Goal: Task Accomplishment & Management: Manage account settings

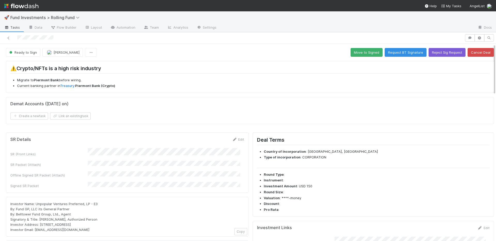
drag, startPoint x: 234, startPoint y: 140, endPoint x: 240, endPoint y: 137, distance: 6.8
click at [234, 140] on link "Edit" at bounding box center [238, 139] width 12 height 4
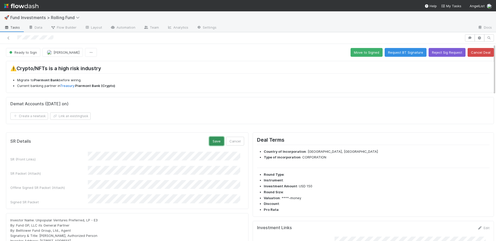
click at [211, 140] on button "Save" at bounding box center [216, 141] width 15 height 9
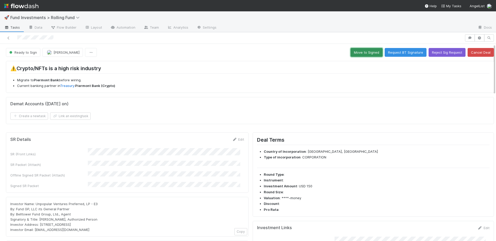
click at [372, 50] on button "Move to Signed" at bounding box center [366, 52] width 32 height 9
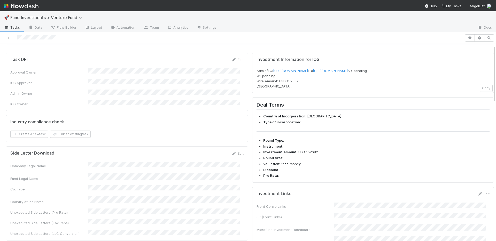
scroll to position [171, 0]
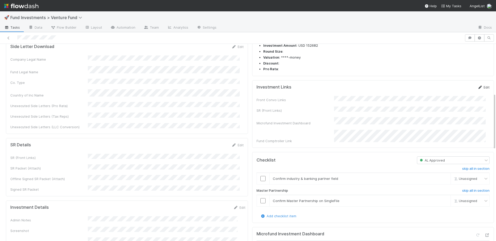
click at [477, 89] on link "Edit" at bounding box center [483, 87] width 12 height 4
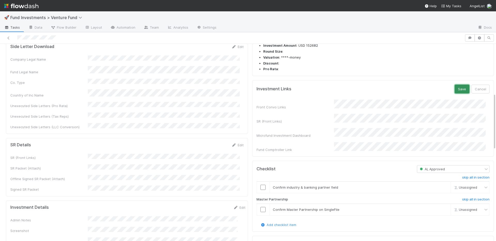
click at [457, 93] on button "Save" at bounding box center [462, 89] width 15 height 9
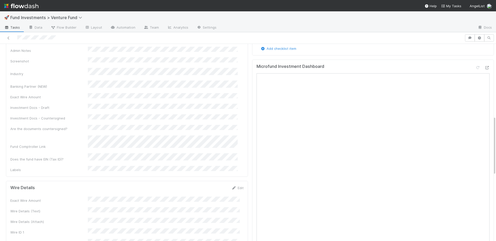
scroll to position [326, 0]
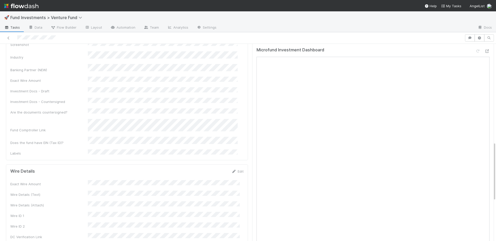
drag, startPoint x: 100, startPoint y: 213, endPoint x: 35, endPoint y: 213, distance: 65.1
copy span "Fund I, a series of Origins Ventures, LP"
click at [484, 53] on icon at bounding box center [486, 51] width 5 height 3
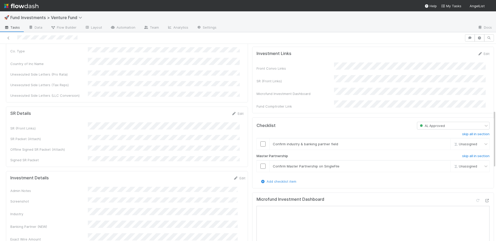
scroll to position [228, 0]
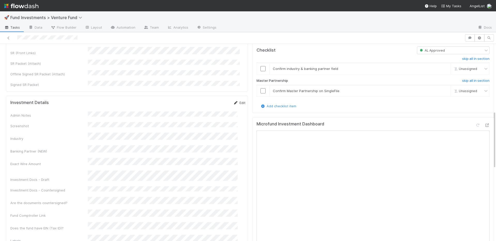
click at [234, 101] on link "Edit" at bounding box center [239, 103] width 12 height 4
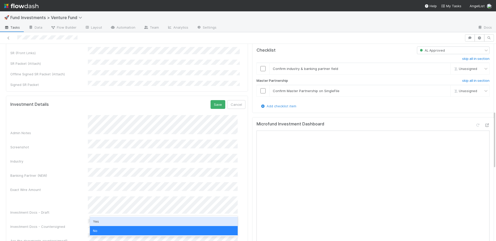
click at [101, 221] on div "Yes" at bounding box center [164, 221] width 148 height 9
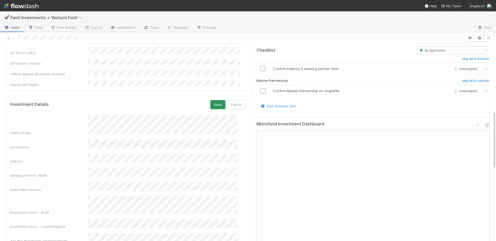
click at [211, 100] on button "Save" at bounding box center [218, 104] width 15 height 9
click at [260, 93] on input "checkbox" at bounding box center [262, 90] width 5 height 5
click at [260, 71] on input "checkbox" at bounding box center [262, 68] width 5 height 5
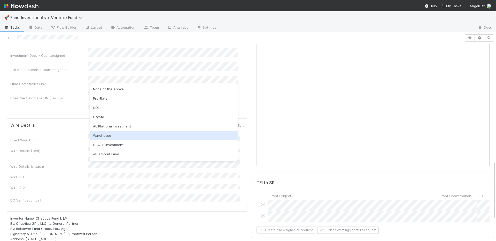
scroll to position [55, 0]
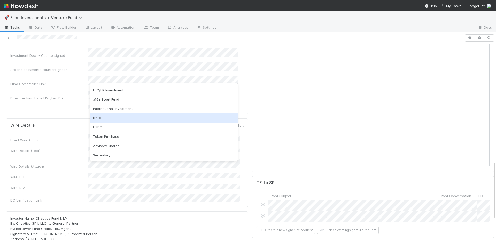
drag, startPoint x: 115, startPoint y: 120, endPoint x: 107, endPoint y: 102, distance: 19.1
click at [115, 120] on div "BYOGP" at bounding box center [164, 117] width 148 height 9
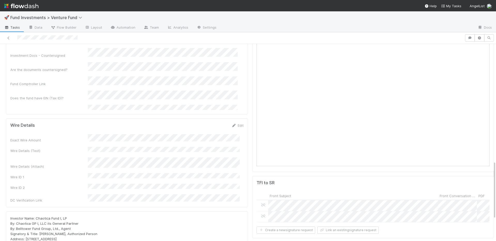
drag, startPoint x: 73, startPoint y: 77, endPoint x: 88, endPoint y: 85, distance: 16.6
click at [73, 110] on div "Labels" at bounding box center [48, 112] width 77 height 5
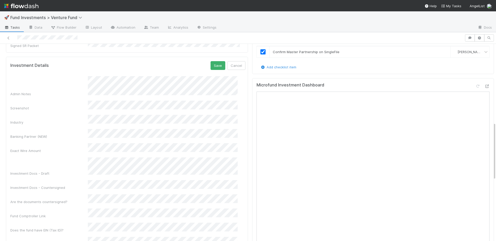
scroll to position [196, 0]
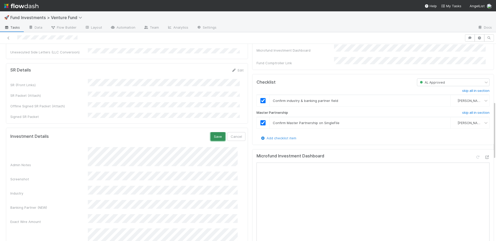
click at [212, 132] on button "Save" at bounding box center [218, 136] width 15 height 9
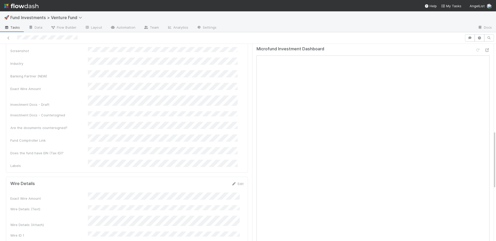
scroll to position [0, 0]
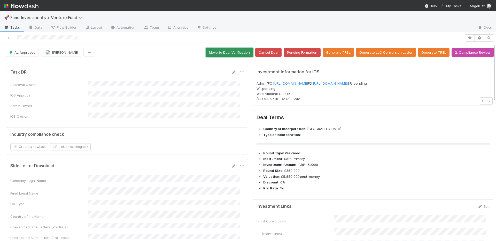
click at [230, 52] on button "Move to Deal Verification" at bounding box center [230, 52] width 48 height 9
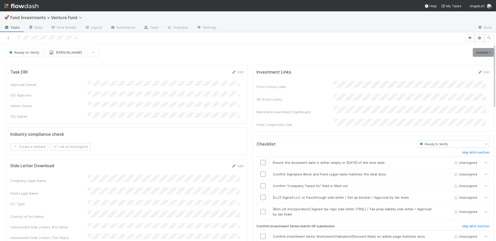
click at [462, 53] on div "Ready to Verify Nora Hafez Actions Move to Ready to Sign Action Pending Cancel …" at bounding box center [250, 52] width 488 height 9
click at [473, 52] on link "Actions" at bounding box center [483, 52] width 21 height 9
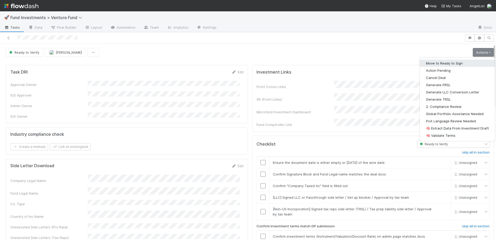
click at [455, 61] on button "Move to Ready to Sign" at bounding box center [457, 63] width 75 height 7
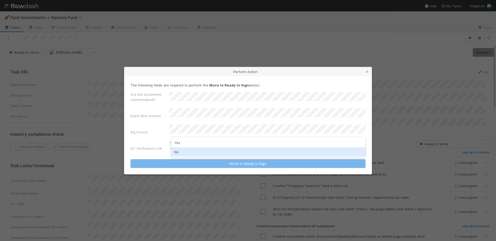
click at [188, 152] on div "No" at bounding box center [268, 151] width 194 height 9
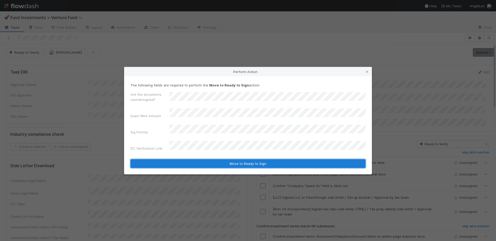
click at [193, 159] on button "Move to Ready to Sign" at bounding box center [247, 163] width 235 height 9
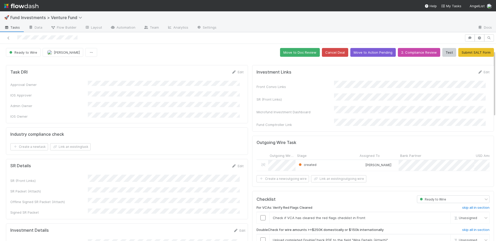
scroll to position [110, 0]
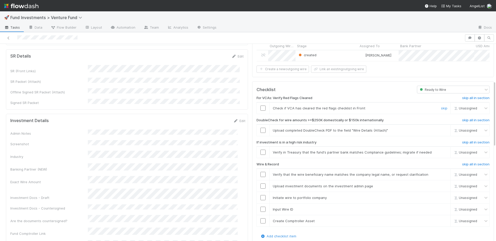
click at [260, 106] on input "checkbox" at bounding box center [262, 108] width 5 height 5
click at [260, 129] on input "checkbox" at bounding box center [262, 130] width 5 height 5
drag, startPoint x: 436, startPoint y: 150, endPoint x: 366, endPoint y: 156, distance: 70.5
click at [441, 150] on link "skip" at bounding box center [444, 152] width 6 height 4
drag, startPoint x: 260, startPoint y: 220, endPoint x: 260, endPoint y: 208, distance: 11.9
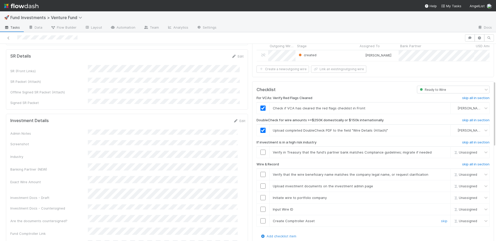
click at [260, 219] on input "checkbox" at bounding box center [262, 221] width 5 height 5
click at [260, 207] on input "checkbox" at bounding box center [262, 209] width 5 height 5
drag, startPoint x: 259, startPoint y: 196, endPoint x: 260, endPoint y: 191, distance: 4.7
click at [260, 196] on input "checkbox" at bounding box center [262, 197] width 5 height 5
click at [260, 184] on input "checkbox" at bounding box center [262, 186] width 5 height 5
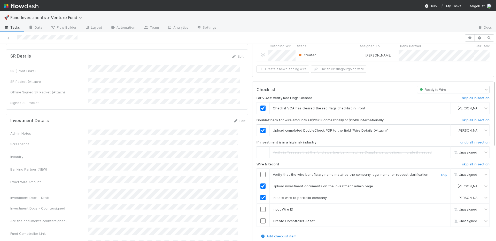
click at [260, 174] on input "checkbox" at bounding box center [262, 174] width 5 height 5
click at [260, 207] on input "checkbox" at bounding box center [262, 209] width 5 height 5
click at [260, 219] on input "checkbox" at bounding box center [262, 221] width 5 height 5
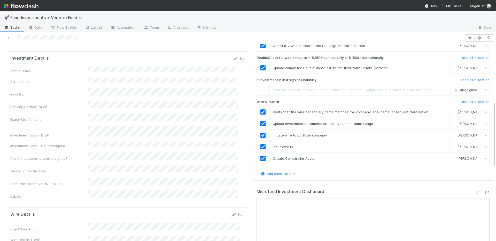
scroll to position [0, 0]
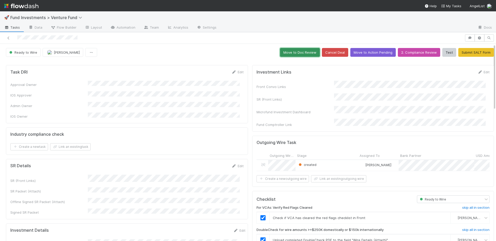
click at [286, 52] on button "Move to Doc Review" at bounding box center [300, 52] width 40 height 9
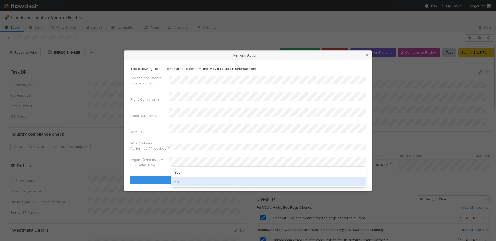
click at [183, 180] on div "No" at bounding box center [268, 181] width 194 height 9
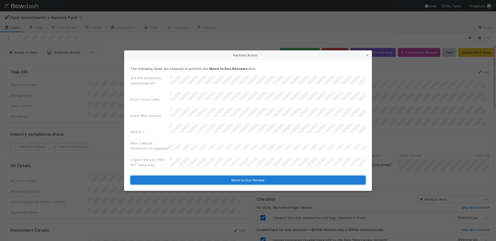
click at [184, 176] on button "Move to Doc Review" at bounding box center [247, 180] width 235 height 9
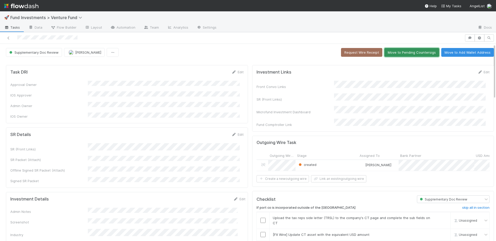
click at [399, 49] on button "Move to Pending Countersigs" at bounding box center [411, 52] width 55 height 9
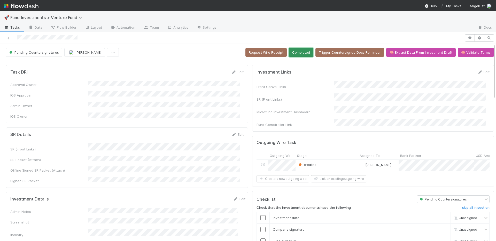
click at [305, 54] on button "Completed" at bounding box center [301, 52] width 25 height 9
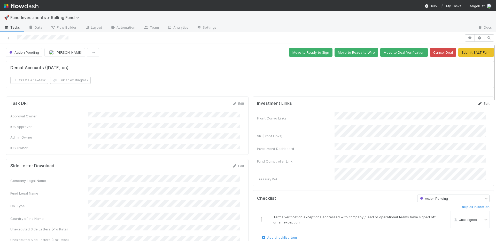
click at [478, 103] on link "Edit" at bounding box center [483, 104] width 12 height 4
click at [453, 104] on button "Save" at bounding box center [460, 105] width 15 height 9
click at [477, 103] on link "Edit" at bounding box center [482, 104] width 12 height 4
click at [453, 107] on button "Save" at bounding box center [460, 105] width 15 height 9
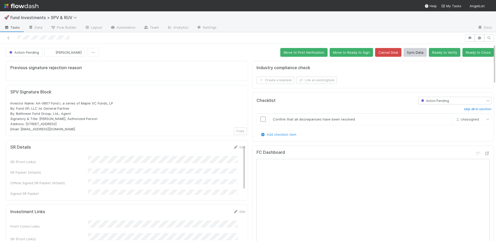
scroll to position [101, 0]
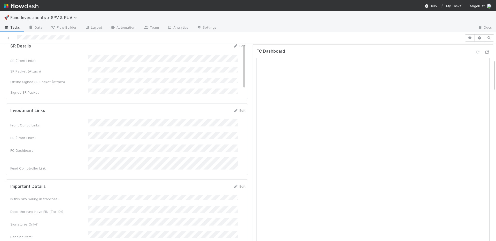
click at [178, 136] on div "Front Convo Links SR (Front Links) FC Dashboard Fund Comptroller Link" at bounding box center [127, 145] width 235 height 52
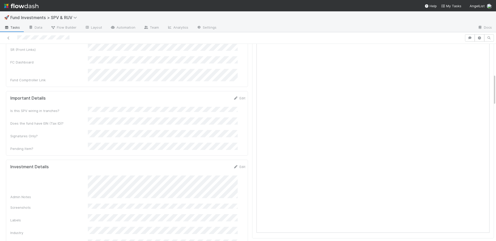
scroll to position [269, 0]
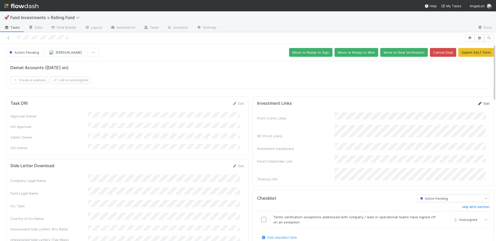
click at [478, 102] on link "Edit" at bounding box center [483, 104] width 12 height 4
click at [455, 104] on button "Save" at bounding box center [462, 105] width 15 height 9
click at [383, 52] on button "Move to Deal Verification" at bounding box center [404, 52] width 48 height 9
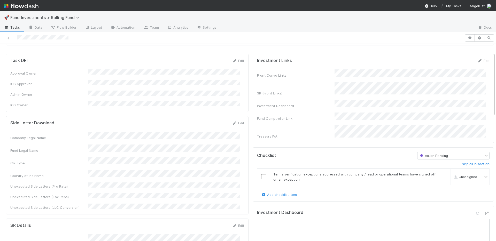
scroll to position [99, 0]
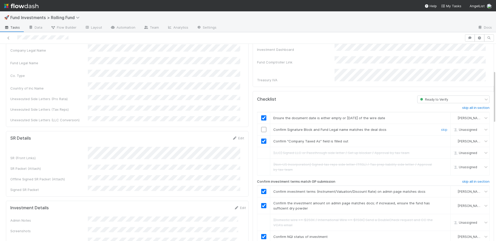
click at [261, 127] on input "checkbox" at bounding box center [263, 129] width 5 height 5
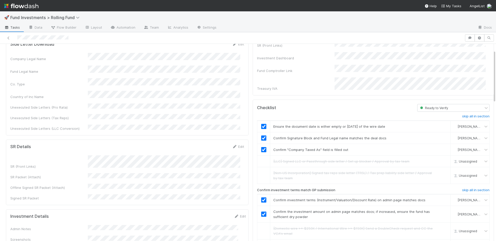
scroll to position [0, 0]
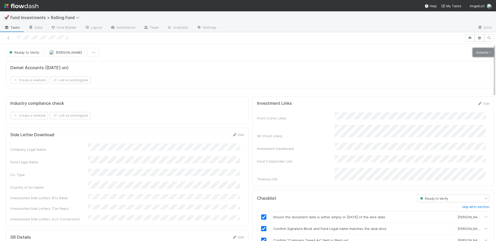
click at [476, 50] on link "Actions" at bounding box center [483, 52] width 21 height 9
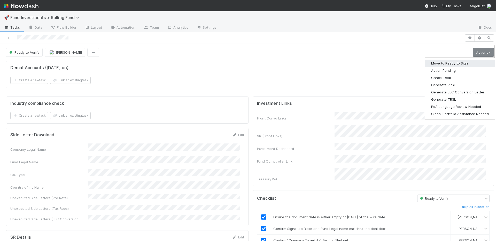
click at [450, 65] on button "Move to Ready to Sign" at bounding box center [460, 63] width 70 height 7
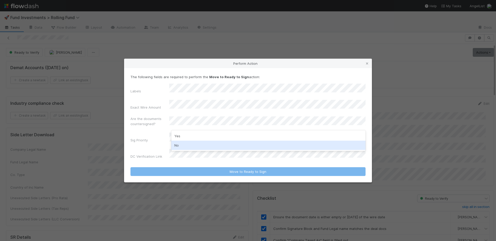
click at [187, 143] on div "No" at bounding box center [268, 145] width 194 height 9
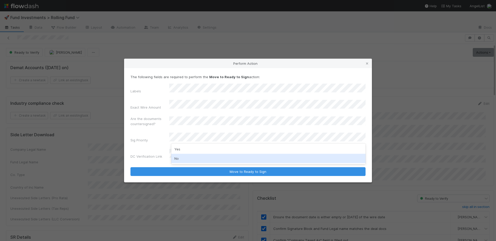
click at [184, 155] on div "No" at bounding box center [268, 158] width 194 height 9
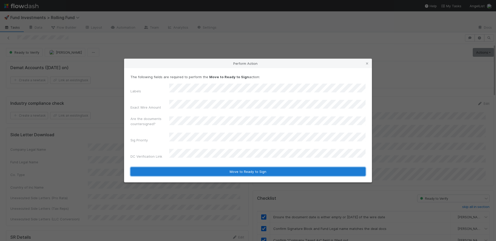
click at [202, 167] on button "Move to Ready to Sign" at bounding box center [247, 171] width 235 height 9
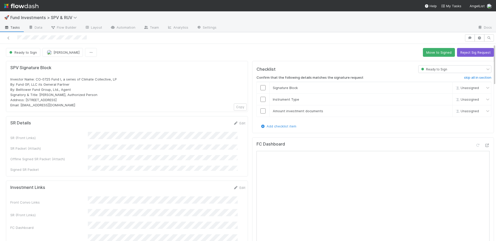
drag, startPoint x: 235, startPoint y: 124, endPoint x: 208, endPoint y: 111, distance: 29.9
click at [235, 124] on link "Edit" at bounding box center [239, 123] width 12 height 4
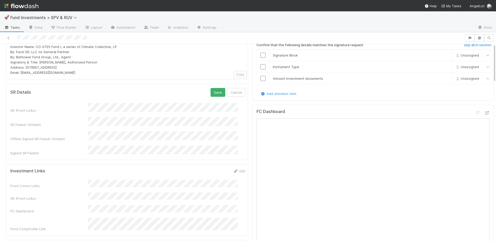
scroll to position [43, 0]
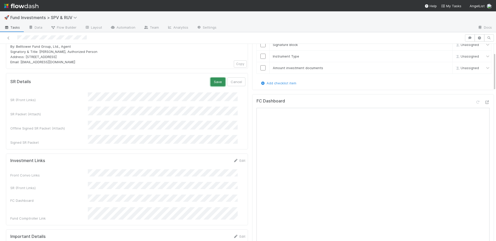
click at [211, 83] on button "Save" at bounding box center [218, 81] width 15 height 9
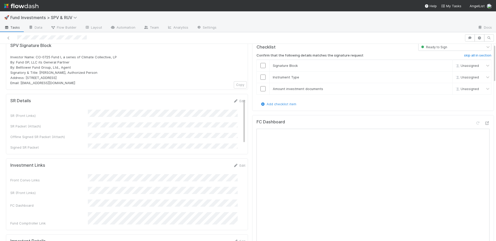
scroll to position [0, 0]
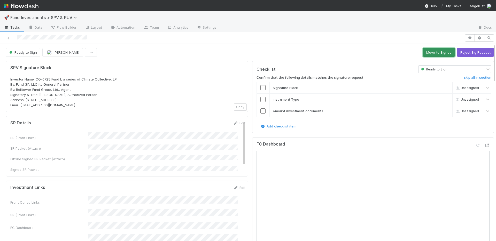
click at [426, 51] on button "Move to Signed" at bounding box center [439, 52] width 32 height 9
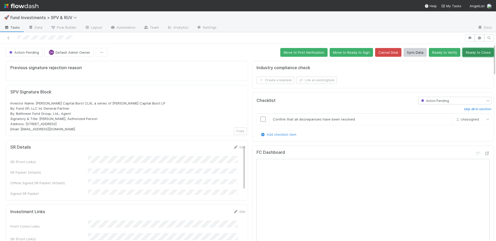
click at [466, 53] on button "Ready to Close" at bounding box center [478, 52] width 32 height 9
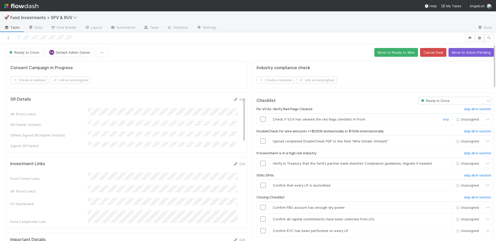
drag, startPoint x: 259, startPoint y: 119, endPoint x: 279, endPoint y: 133, distance: 24.1
click at [260, 119] on input "checkbox" at bounding box center [262, 119] width 5 height 5
click at [443, 142] on link "skip" at bounding box center [446, 141] width 6 height 4
drag, startPoint x: 435, startPoint y: 162, endPoint x: 431, endPoint y: 166, distance: 5.7
click at [443, 162] on link "skip" at bounding box center [446, 163] width 6 height 4
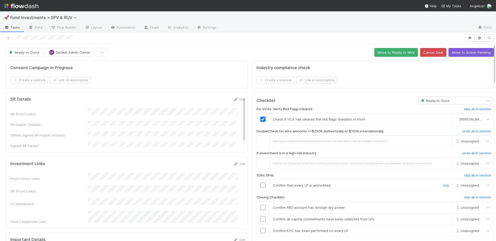
click at [443, 186] on link "skip" at bounding box center [446, 185] width 6 height 4
click at [388, 55] on button "Move to Ready to Wire" at bounding box center [396, 52] width 44 height 9
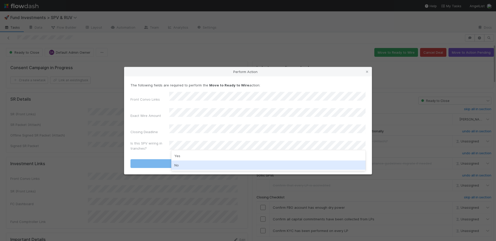
click at [186, 165] on div "No" at bounding box center [268, 165] width 194 height 9
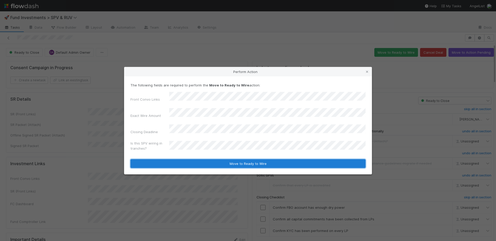
click at [191, 159] on button "Move to Ready to Wire" at bounding box center [247, 163] width 235 height 9
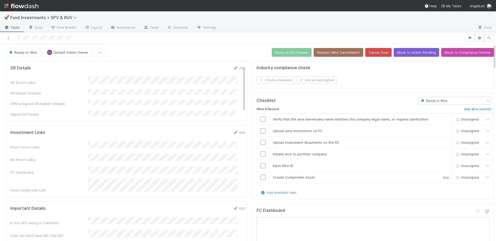
drag, startPoint x: 260, startPoint y: 176, endPoint x: 259, endPoint y: 173, distance: 2.6
click at [260, 176] on input "checkbox" at bounding box center [262, 177] width 5 height 5
click at [260, 166] on input "checkbox" at bounding box center [262, 165] width 5 height 5
click at [260, 152] on input "checkbox" at bounding box center [262, 154] width 5 height 5
drag, startPoint x: 259, startPoint y: 142, endPoint x: 259, endPoint y: 133, distance: 9.3
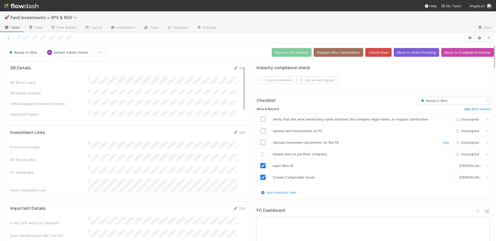
click at [260, 142] on input "checkbox" at bounding box center [262, 142] width 5 height 5
click at [260, 129] on input "checkbox" at bounding box center [262, 130] width 5 height 5
click at [260, 118] on input "checkbox" at bounding box center [262, 119] width 5 height 5
click at [283, 52] on button "Move to Doc Review" at bounding box center [292, 52] width 40 height 9
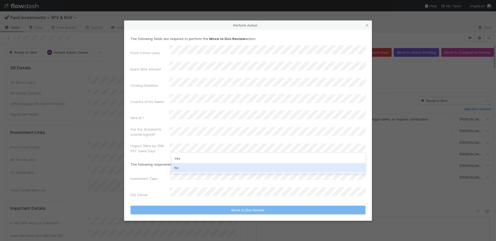
click at [194, 166] on div "No" at bounding box center [268, 167] width 194 height 9
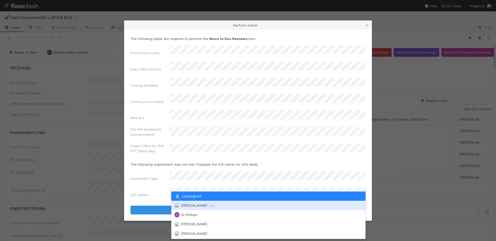
click at [198, 204] on span "[PERSON_NAME] you" at bounding box center [198, 206] width 34 height 4
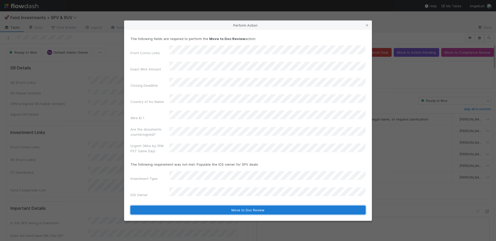
drag, startPoint x: 202, startPoint y: 199, endPoint x: 205, endPoint y: 191, distance: 8.8
click at [202, 206] on button "Move to Doc Review" at bounding box center [247, 210] width 235 height 9
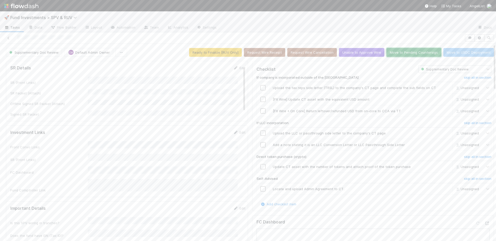
click at [398, 52] on button "Move to Pending Countersigs" at bounding box center [413, 52] width 55 height 9
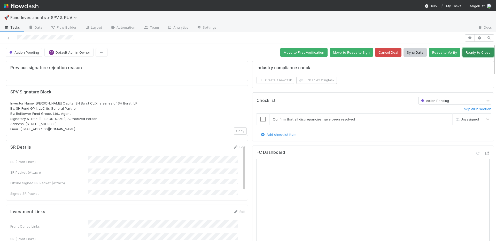
click at [468, 53] on button "Ready to Close" at bounding box center [478, 52] width 32 height 9
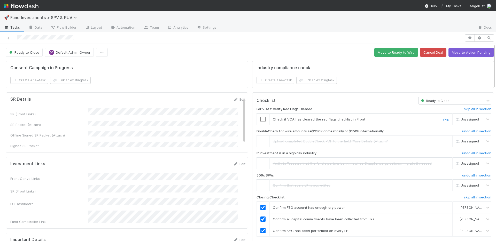
click at [260, 117] on input "checkbox" at bounding box center [262, 119] width 5 height 5
click at [383, 52] on button "Move to Ready to Wire" at bounding box center [396, 52] width 44 height 9
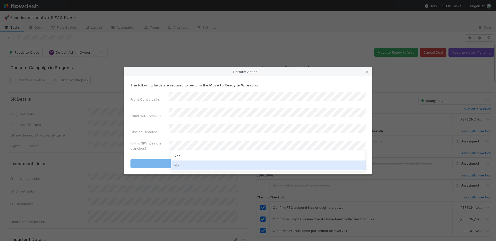
click at [198, 165] on div "No" at bounding box center [268, 165] width 194 height 9
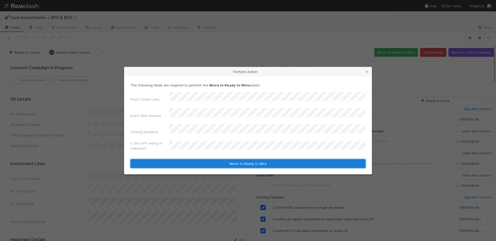
click at [203, 159] on button "Move to Ready to Wire" at bounding box center [247, 163] width 235 height 9
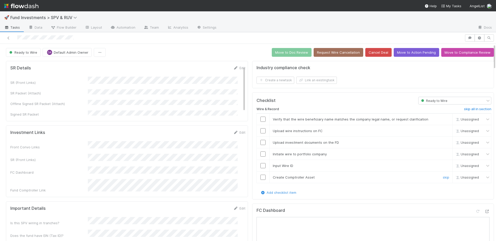
click at [260, 178] on input "checkbox" at bounding box center [262, 177] width 5 height 5
click at [260, 165] on input "checkbox" at bounding box center [262, 165] width 5 height 5
click at [260, 154] on input "checkbox" at bounding box center [262, 154] width 5 height 5
click at [260, 141] on input "checkbox" at bounding box center [262, 142] width 5 height 5
click at [260, 130] on input "checkbox" at bounding box center [262, 130] width 5 height 5
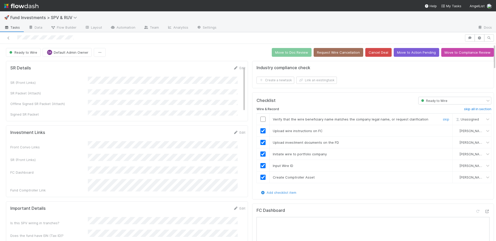
click at [260, 119] on input "checkbox" at bounding box center [262, 119] width 5 height 5
click at [282, 55] on button "Move to Doc Review" at bounding box center [292, 52] width 40 height 9
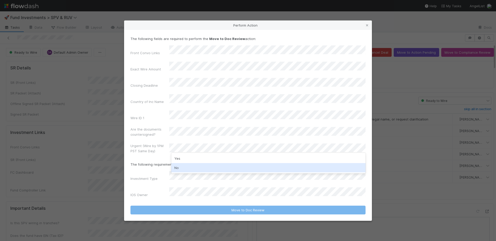
click at [189, 168] on div "No" at bounding box center [268, 167] width 194 height 9
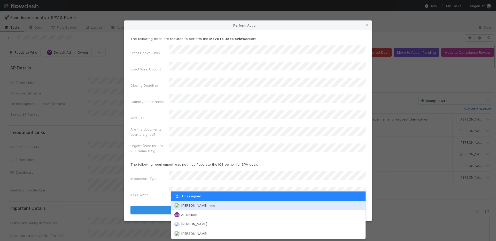
click at [191, 204] on span "[PERSON_NAME] you" at bounding box center [198, 206] width 34 height 4
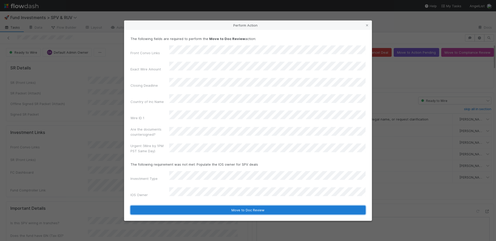
click at [192, 206] on button "Move to Doc Review" at bounding box center [247, 210] width 235 height 9
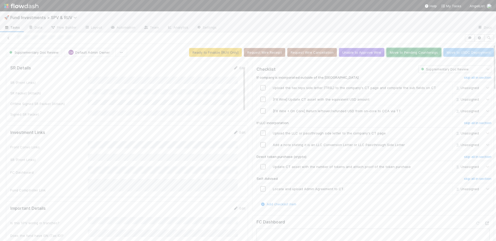
click at [392, 52] on button "Move to Pending Countersigs" at bounding box center [413, 52] width 55 height 9
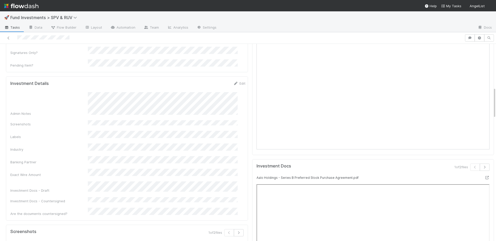
scroll to position [97, 0]
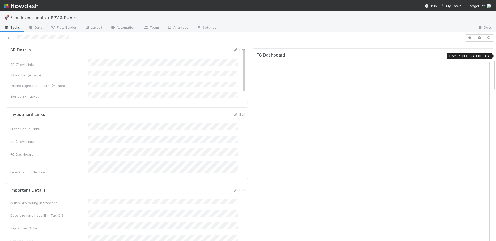
click at [484, 55] on icon at bounding box center [486, 55] width 5 height 3
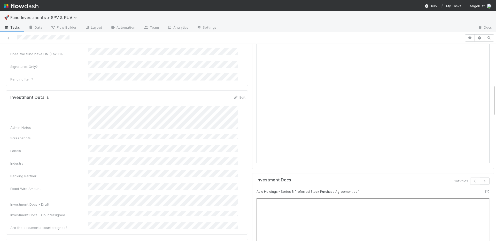
scroll to position [0, 0]
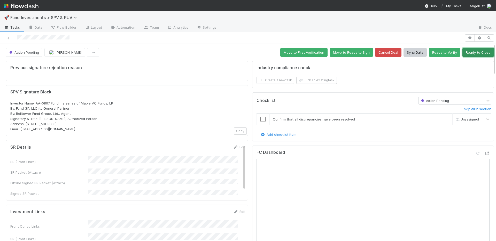
click at [475, 53] on button "Ready to Close" at bounding box center [478, 52] width 32 height 9
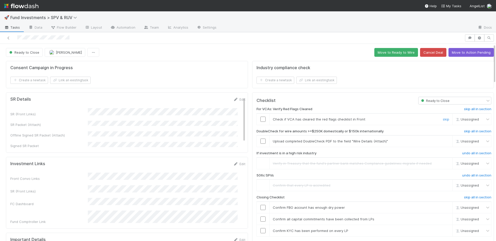
click at [260, 119] on input "checkbox" at bounding box center [262, 119] width 5 height 5
click at [260, 141] on input "checkbox" at bounding box center [262, 141] width 5 height 5
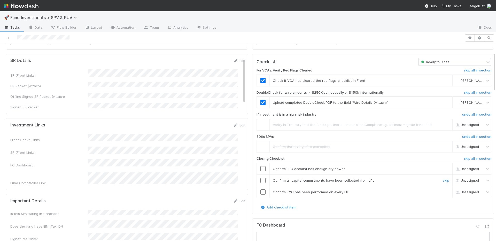
scroll to position [41, 0]
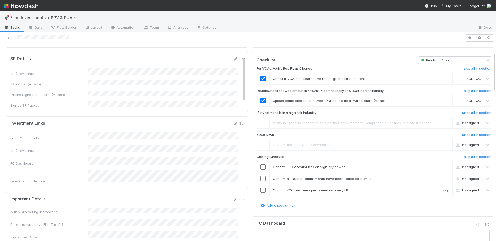
click at [260, 190] on input "checkbox" at bounding box center [262, 190] width 5 height 5
drag, startPoint x: 260, startPoint y: 180, endPoint x: 259, endPoint y: 172, distance: 7.3
click at [260, 179] on input "checkbox" at bounding box center [262, 178] width 5 height 5
click at [260, 166] on input "checkbox" at bounding box center [262, 167] width 5 height 5
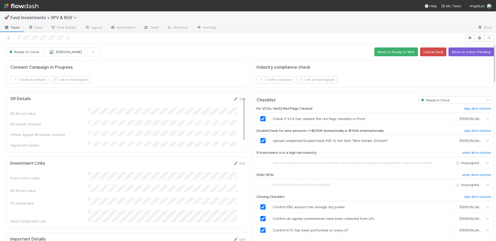
scroll to position [0, 0]
click at [383, 52] on button "Move to Ready to Wire" at bounding box center [396, 52] width 44 height 9
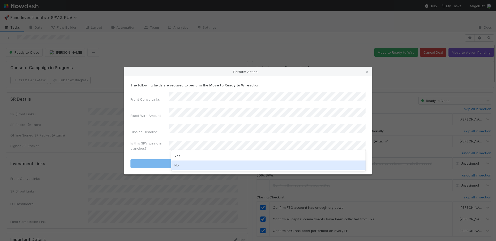
click at [200, 161] on div "No" at bounding box center [268, 165] width 194 height 9
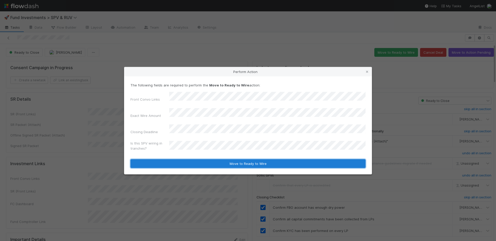
click at [201, 159] on button "Move to Ready to Wire" at bounding box center [247, 163] width 235 height 9
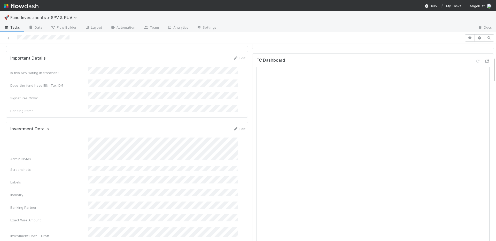
scroll to position [168, 0]
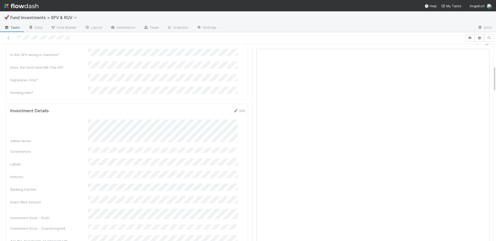
click at [87, 120] on div "Admin Notes" at bounding box center [127, 132] width 235 height 24
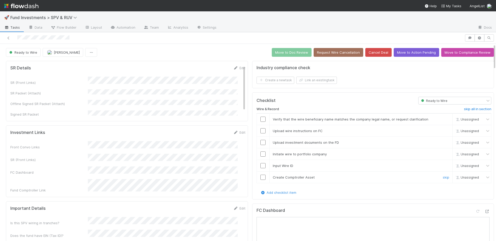
click at [260, 177] on input "checkbox" at bounding box center [262, 177] width 5 height 5
click at [260, 166] on input "checkbox" at bounding box center [262, 165] width 5 height 5
click at [260, 154] on input "checkbox" at bounding box center [262, 154] width 5 height 5
click at [260, 143] on input "checkbox" at bounding box center [262, 142] width 5 height 5
drag, startPoint x: 259, startPoint y: 131, endPoint x: 260, endPoint y: 124, distance: 7.1
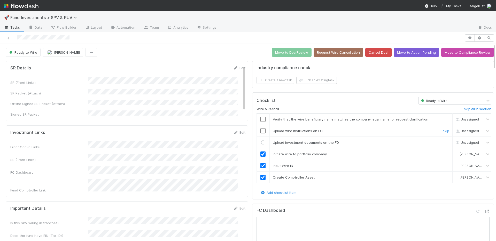
click at [260, 130] on input "checkbox" at bounding box center [262, 130] width 5 height 5
click at [260, 119] on input "checkbox" at bounding box center [262, 119] width 5 height 5
click at [285, 53] on button "Move to Doc Review" at bounding box center [292, 52] width 40 height 9
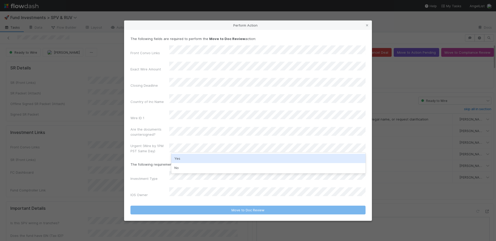
click at [193, 162] on div "Yes" at bounding box center [268, 158] width 194 height 9
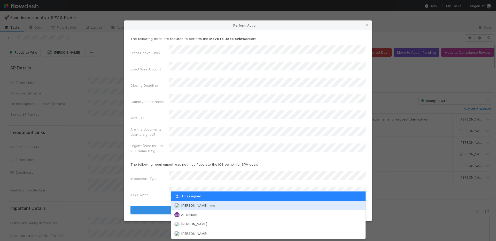
click at [193, 207] on span "Nate Richards you" at bounding box center [198, 206] width 34 height 4
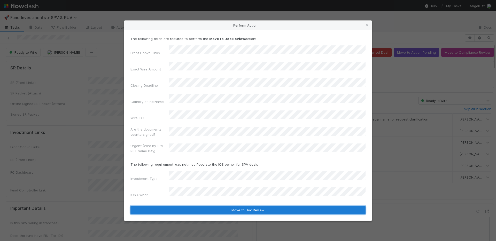
click at [196, 206] on button "Move to Doc Review" at bounding box center [247, 210] width 235 height 9
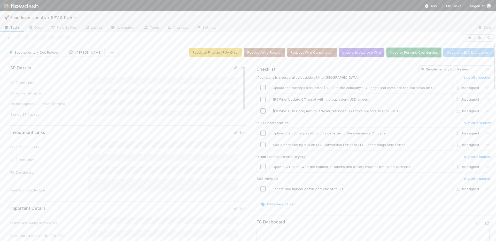
click at [403, 52] on button "Move to Pending Countersigs" at bounding box center [413, 52] width 55 height 9
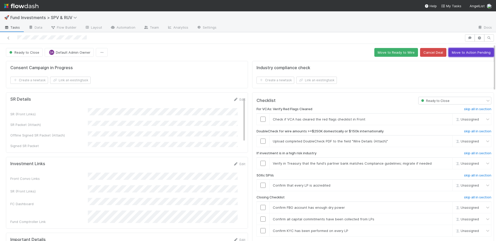
click at [468, 53] on button "Move to Action Pending" at bounding box center [470, 52] width 45 height 9
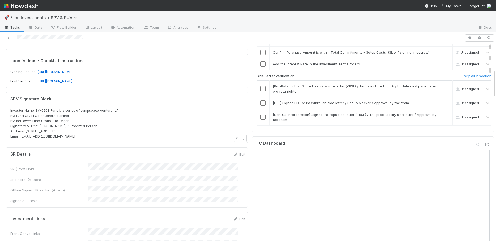
scroll to position [192, 0]
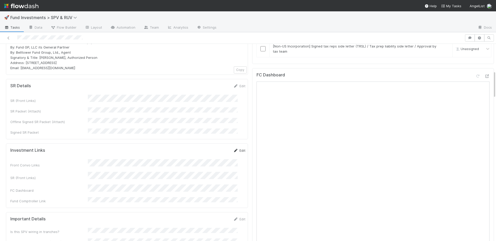
click at [233, 149] on link "Edit" at bounding box center [239, 151] width 12 height 4
click at [211, 148] on button "Save" at bounding box center [218, 152] width 15 height 9
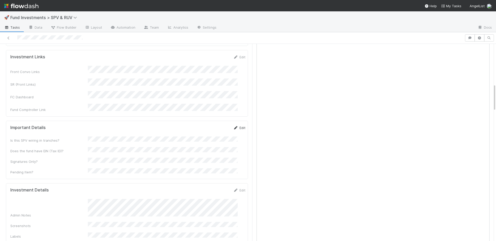
click at [233, 126] on link "Edit" at bounding box center [239, 128] width 12 height 4
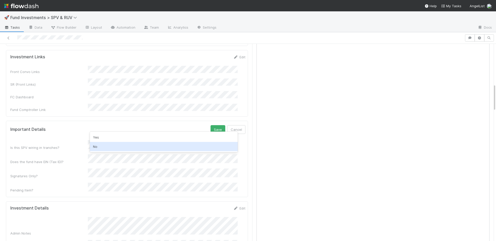
click at [108, 146] on div "No" at bounding box center [164, 146] width 148 height 9
drag, startPoint x: 107, startPoint y: 150, endPoint x: 116, endPoint y: 145, distance: 10.6
click at [107, 150] on div "Yes" at bounding box center [164, 150] width 148 height 9
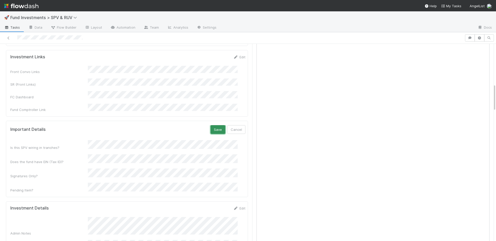
drag, startPoint x: 206, startPoint y: 110, endPoint x: 204, endPoint y: 100, distance: 9.9
click at [211, 125] on button "Save" at bounding box center [218, 129] width 15 height 9
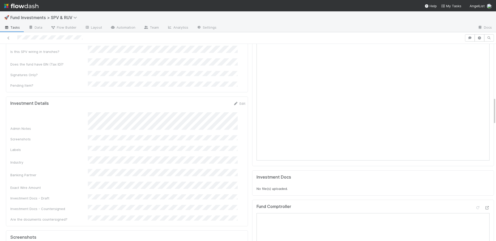
scroll to position [383, 0]
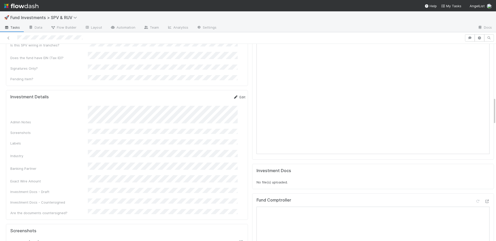
click at [233, 95] on link "Edit" at bounding box center [239, 97] width 12 height 4
click at [87, 191] on div "Exact Wire Amount" at bounding box center [127, 196] width 235 height 10
click at [211, 95] on button "Save" at bounding box center [218, 99] width 15 height 9
click at [139, 163] on div "Admin Notes Screenshots Labels Industry Banking Partner Exact Wire Amount Inves…" at bounding box center [127, 161] width 235 height 110
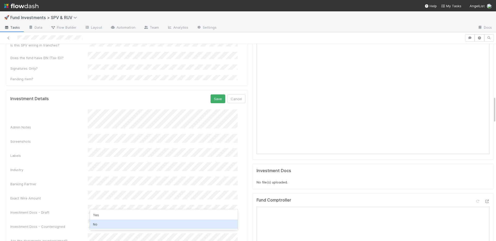
click at [104, 225] on div "No" at bounding box center [164, 224] width 148 height 9
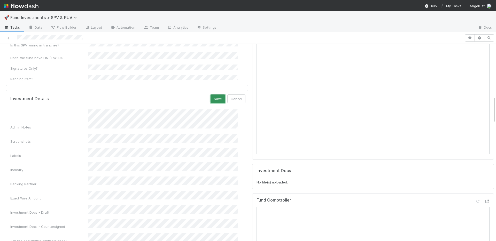
click at [211, 95] on button "Save" at bounding box center [218, 99] width 15 height 9
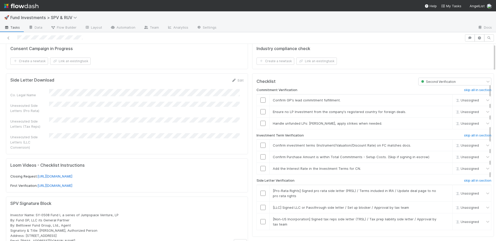
scroll to position [0, 0]
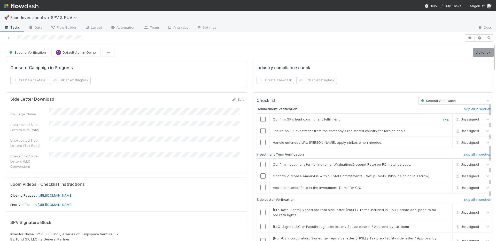
click at [260, 117] on input "checkbox" at bounding box center [262, 119] width 5 height 5
click at [260, 128] on input "checkbox" at bounding box center [262, 130] width 5 height 5
drag, startPoint x: 259, startPoint y: 139, endPoint x: 209, endPoint y: 54, distance: 99.3
click at [260, 140] on input "checkbox" at bounding box center [262, 142] width 5 height 5
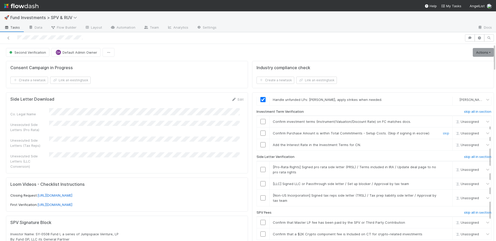
scroll to position [43, 0]
drag, startPoint x: 259, startPoint y: 117, endPoint x: 259, endPoint y: 123, distance: 6.2
click at [260, 119] on input "checkbox" at bounding box center [262, 121] width 5 height 5
click at [260, 130] on input "checkbox" at bounding box center [262, 132] width 5 height 5
checkbox input "true"
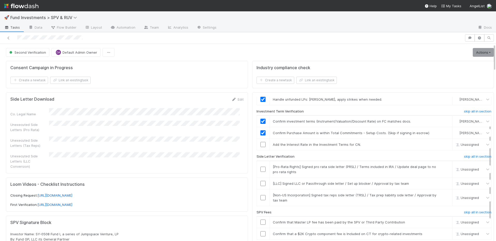
drag, startPoint x: 465, startPoint y: 151, endPoint x: 448, endPoint y: 146, distance: 17.8
click at [465, 155] on h6 "skip all in section" at bounding box center [477, 157] width 27 height 4
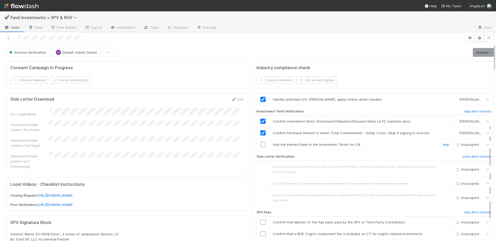
click at [443, 143] on link "skip" at bounding box center [446, 145] width 6 height 4
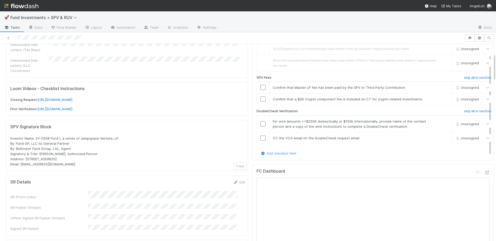
scroll to position [97, 0]
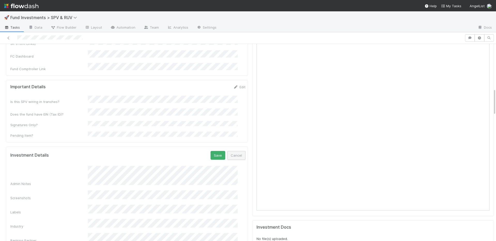
click at [230, 151] on button "Cancel" at bounding box center [236, 155] width 18 height 9
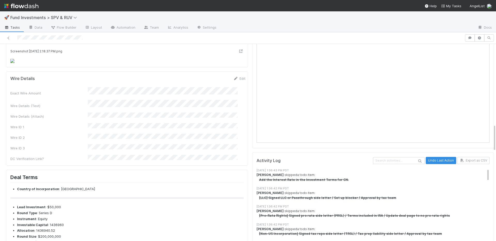
scroll to position [679, 0]
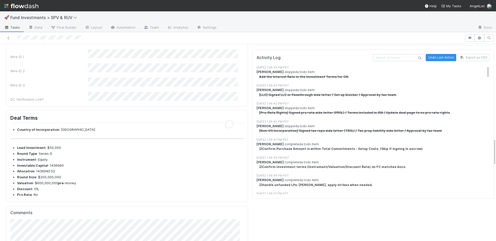
click at [84, 22] on div "Wire Details (Text)" at bounding box center [127, 12] width 235 height 20
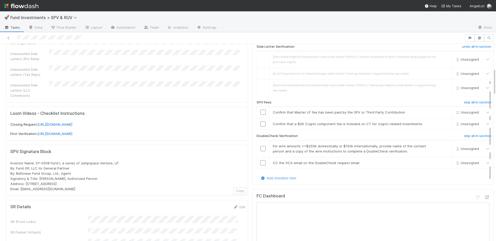
scroll to position [71, 0]
click at [260, 147] on input "checkbox" at bounding box center [262, 149] width 5 height 5
drag, startPoint x: 259, startPoint y: 159, endPoint x: 260, endPoint y: 126, distance: 33.3
click at [260, 161] on input "checkbox" at bounding box center [262, 163] width 5 height 5
click at [260, 110] on input "checkbox" at bounding box center [262, 112] width 5 height 5
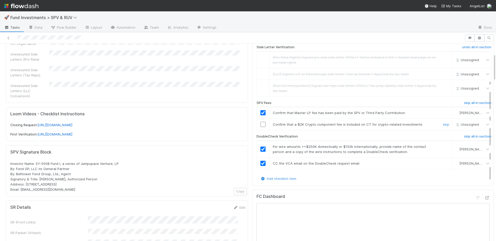
drag, startPoint x: 434, startPoint y: 121, endPoint x: 418, endPoint y: 121, distance: 15.8
click at [443, 122] on link "skip" at bounding box center [446, 124] width 6 height 4
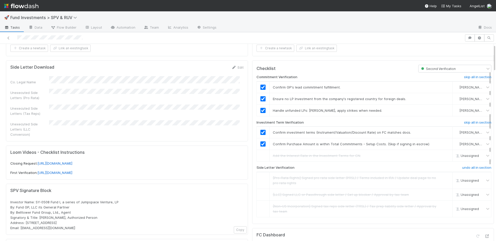
scroll to position [0, 0]
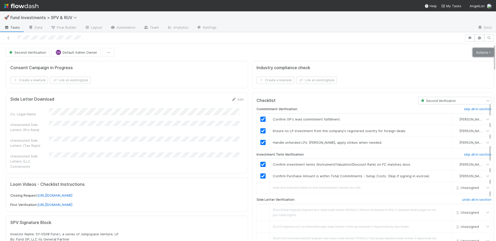
click at [477, 48] on link "Actions" at bounding box center [483, 52] width 21 height 9
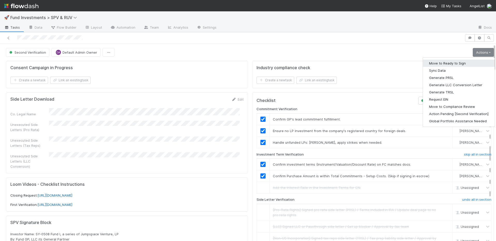
click at [462, 60] on button "Move to Ready to Sign" at bounding box center [459, 63] width 72 height 7
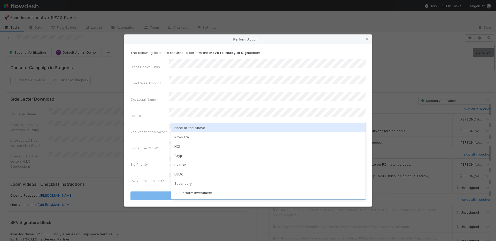
click at [195, 127] on div "None of the Above" at bounding box center [268, 127] width 194 height 9
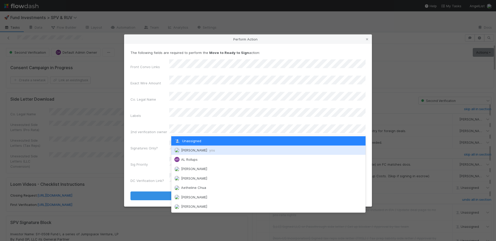
click at [190, 147] on div "[PERSON_NAME] you" at bounding box center [268, 150] width 194 height 9
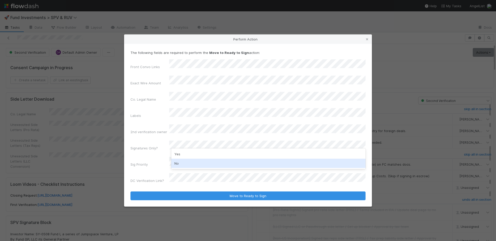
click at [187, 161] on div "No" at bounding box center [268, 163] width 194 height 9
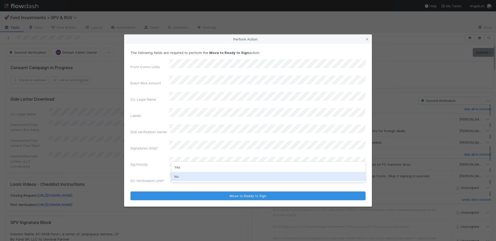
click at [188, 175] on div "No" at bounding box center [268, 176] width 194 height 9
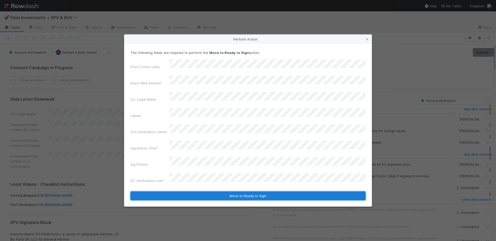
click at [192, 192] on button "Move to Ready to Sign" at bounding box center [247, 196] width 235 height 9
